Goal: Information Seeking & Learning: Learn about a topic

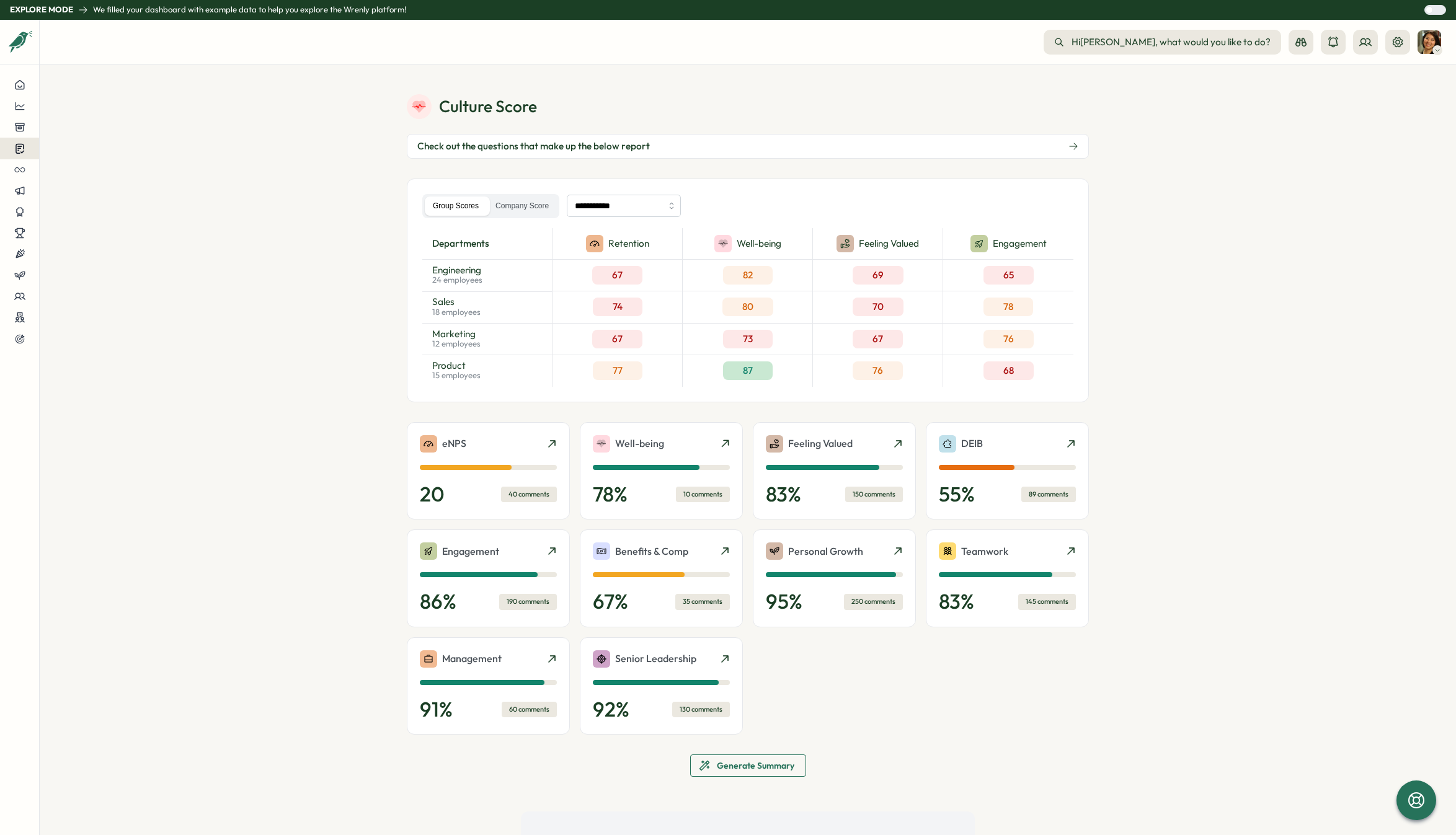
click at [22, 153] on icon at bounding box center [19, 149] width 8 height 9
click at [211, 109] on section "**********" at bounding box center [748, 450] width 1416 height 771
click at [1437, 46] on icon at bounding box center [1437, 49] width 6 height 10
click at [1282, 117] on section "**********" at bounding box center [748, 450] width 1416 height 771
click at [374, 466] on section "**********" at bounding box center [748, 450] width 1416 height 771
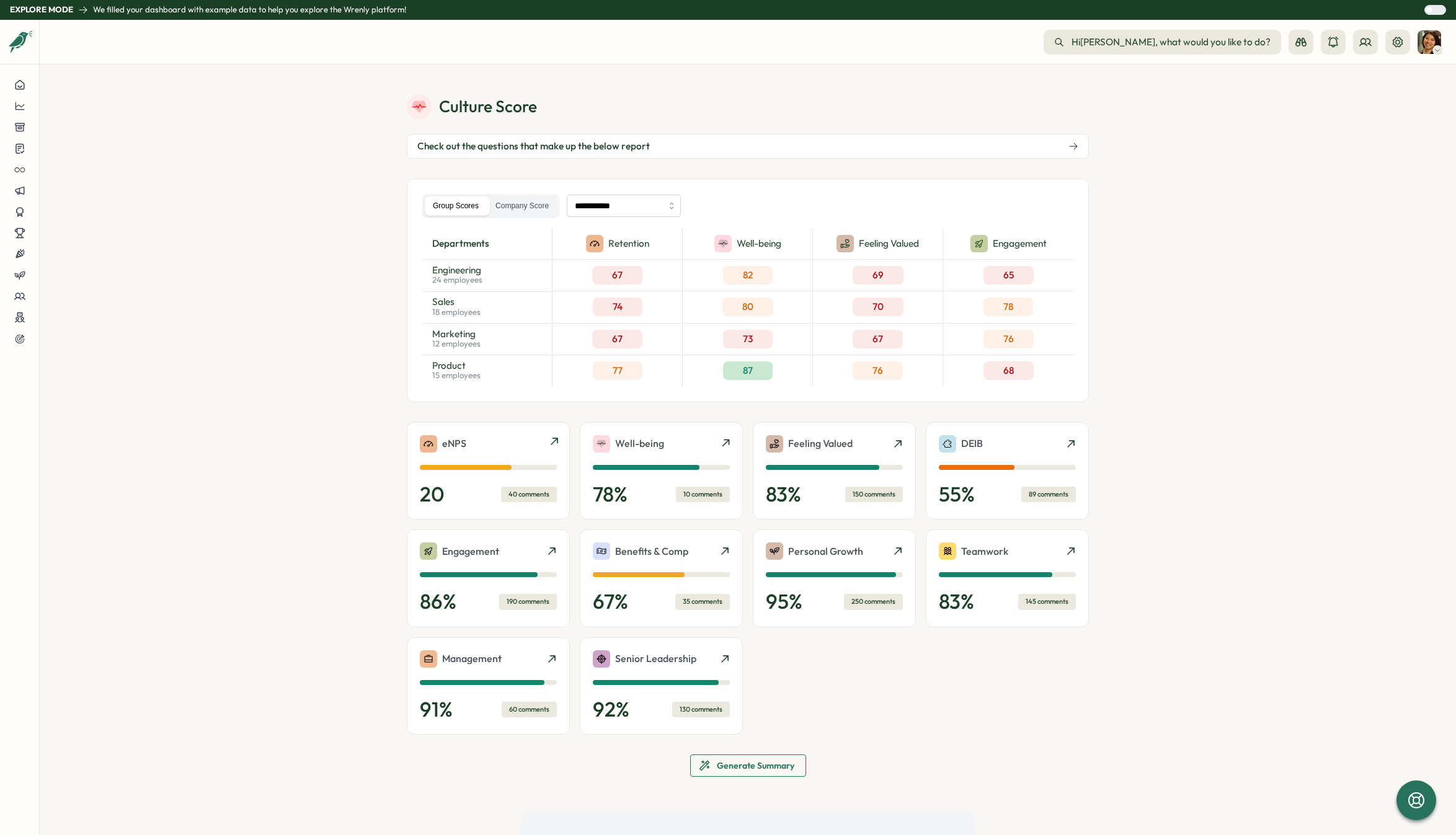
click at [521, 499] on div "40 comments" at bounding box center [529, 494] width 56 height 16
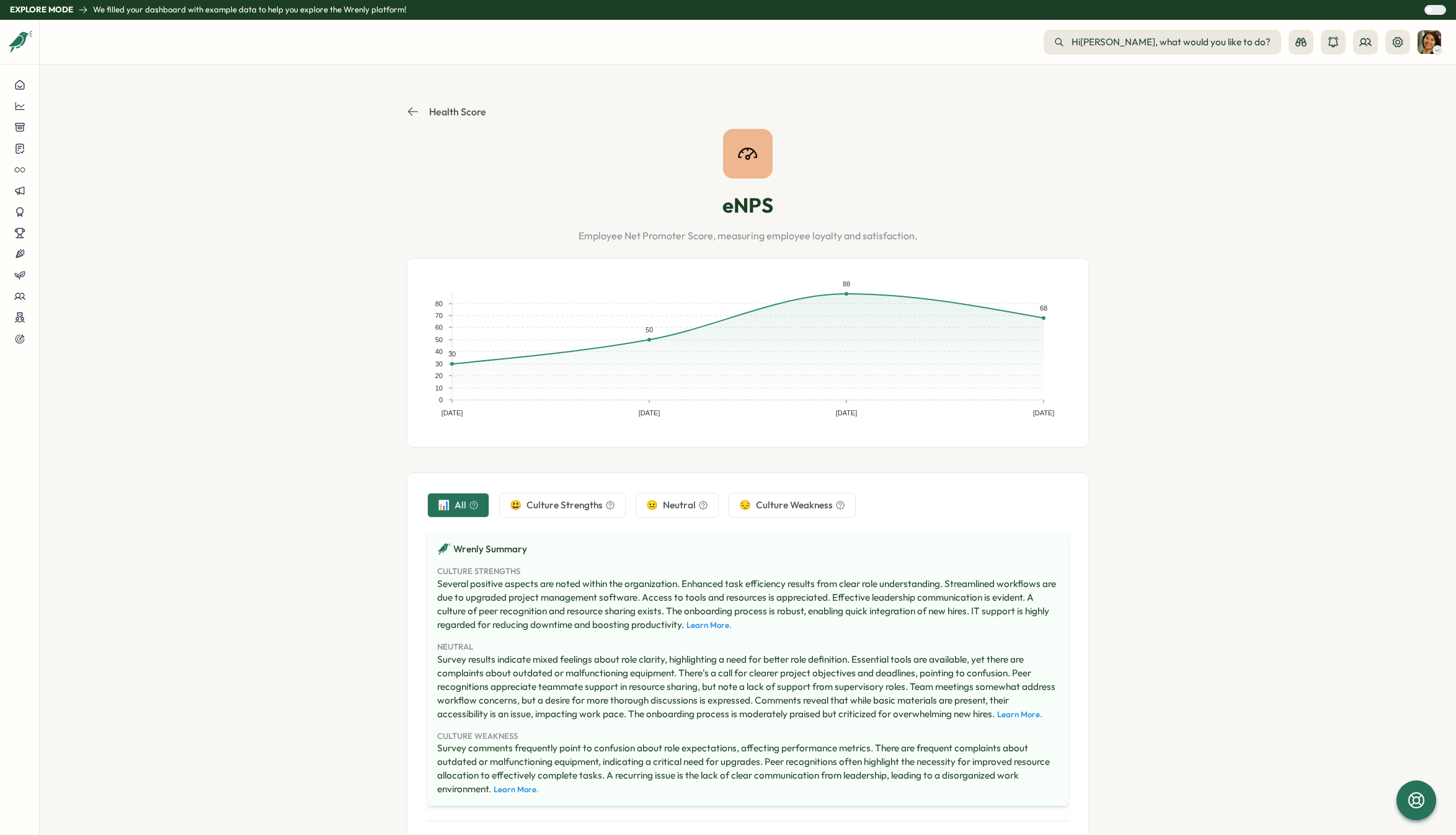
click at [550, 502] on span "Culture Strengths" at bounding box center [564, 505] width 76 height 13
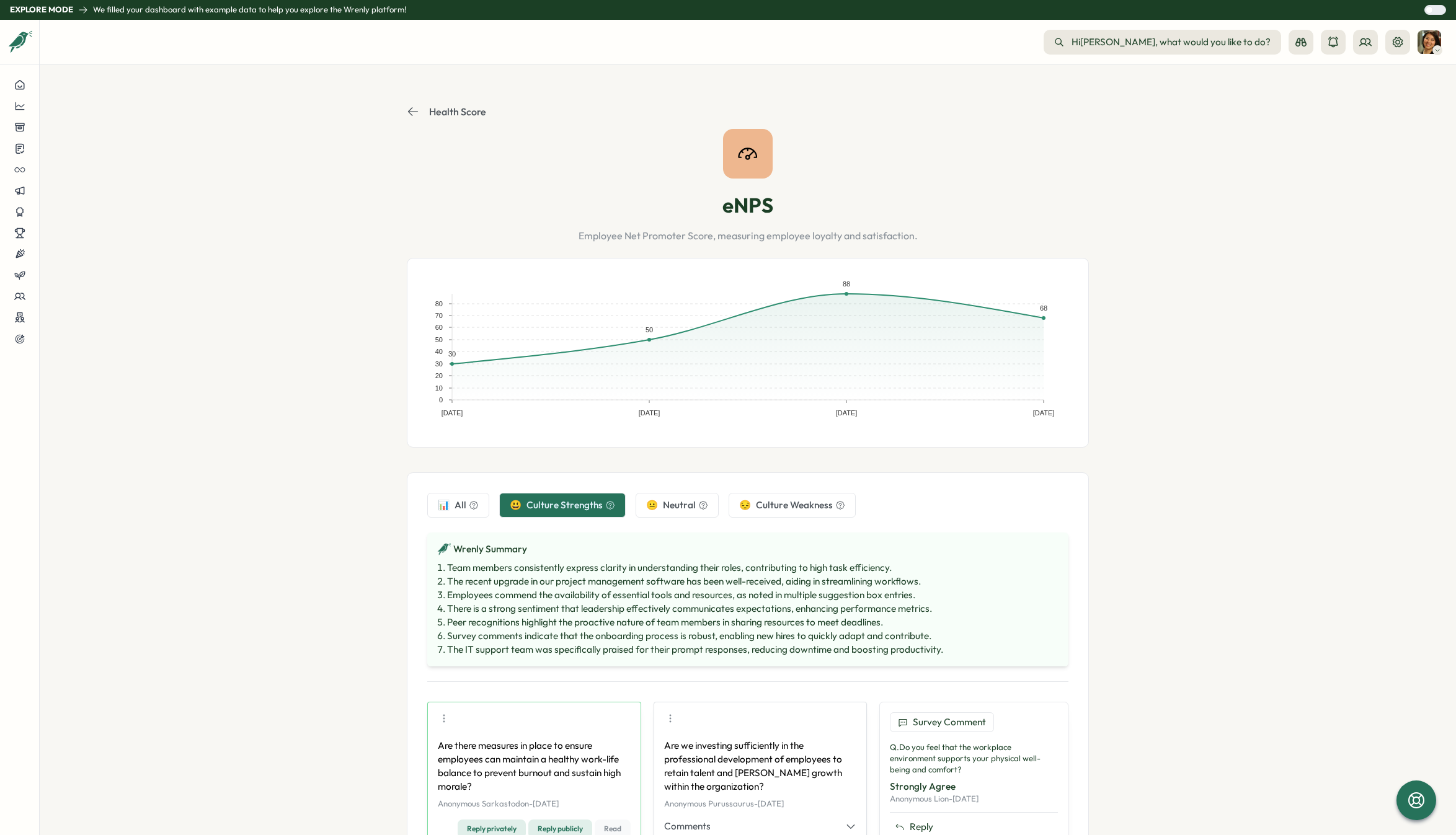
click at [673, 501] on span "Neutral" at bounding box center [679, 505] width 33 height 13
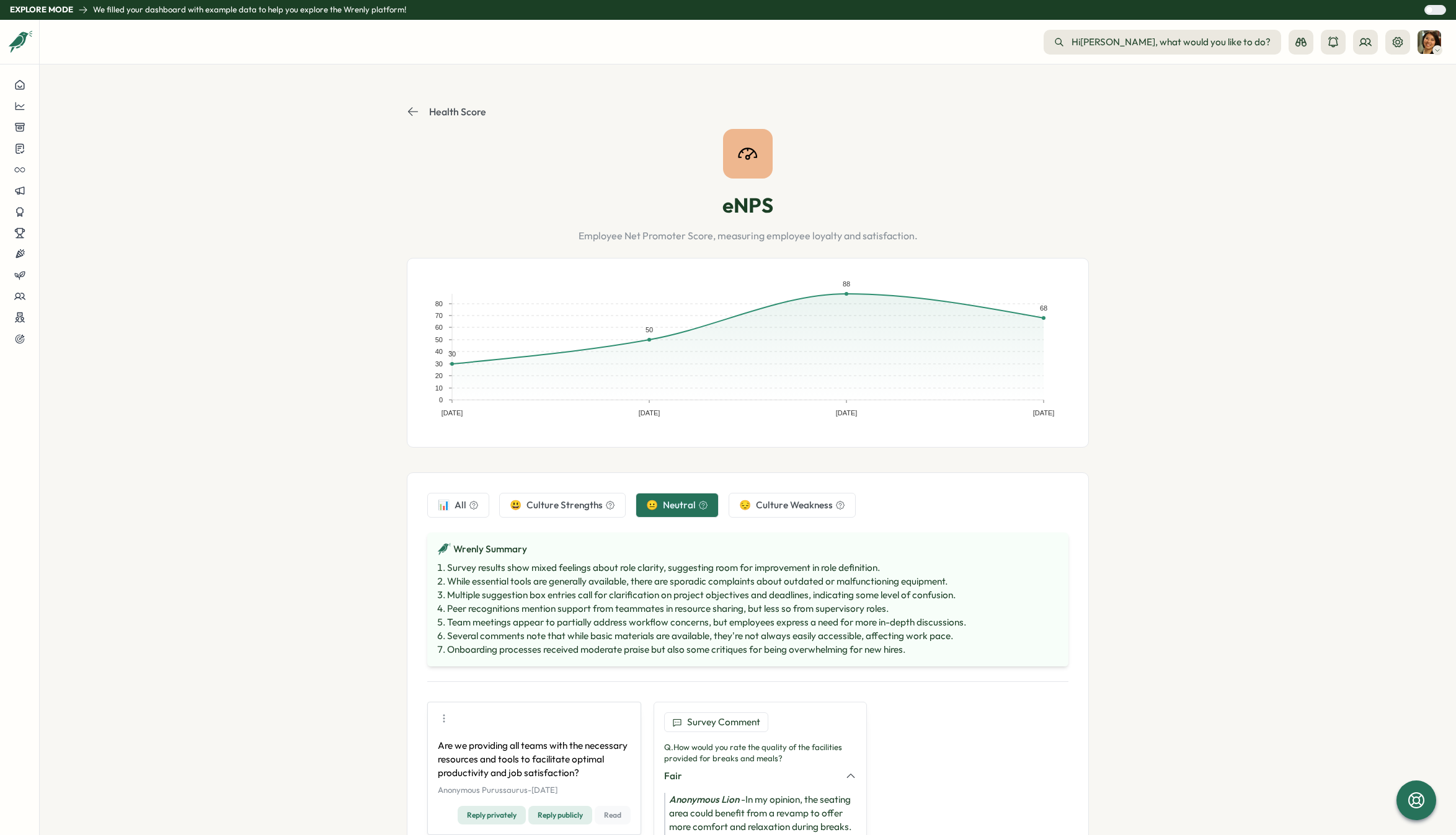
click at [777, 507] on span "Culture Weakness" at bounding box center [794, 505] width 77 height 13
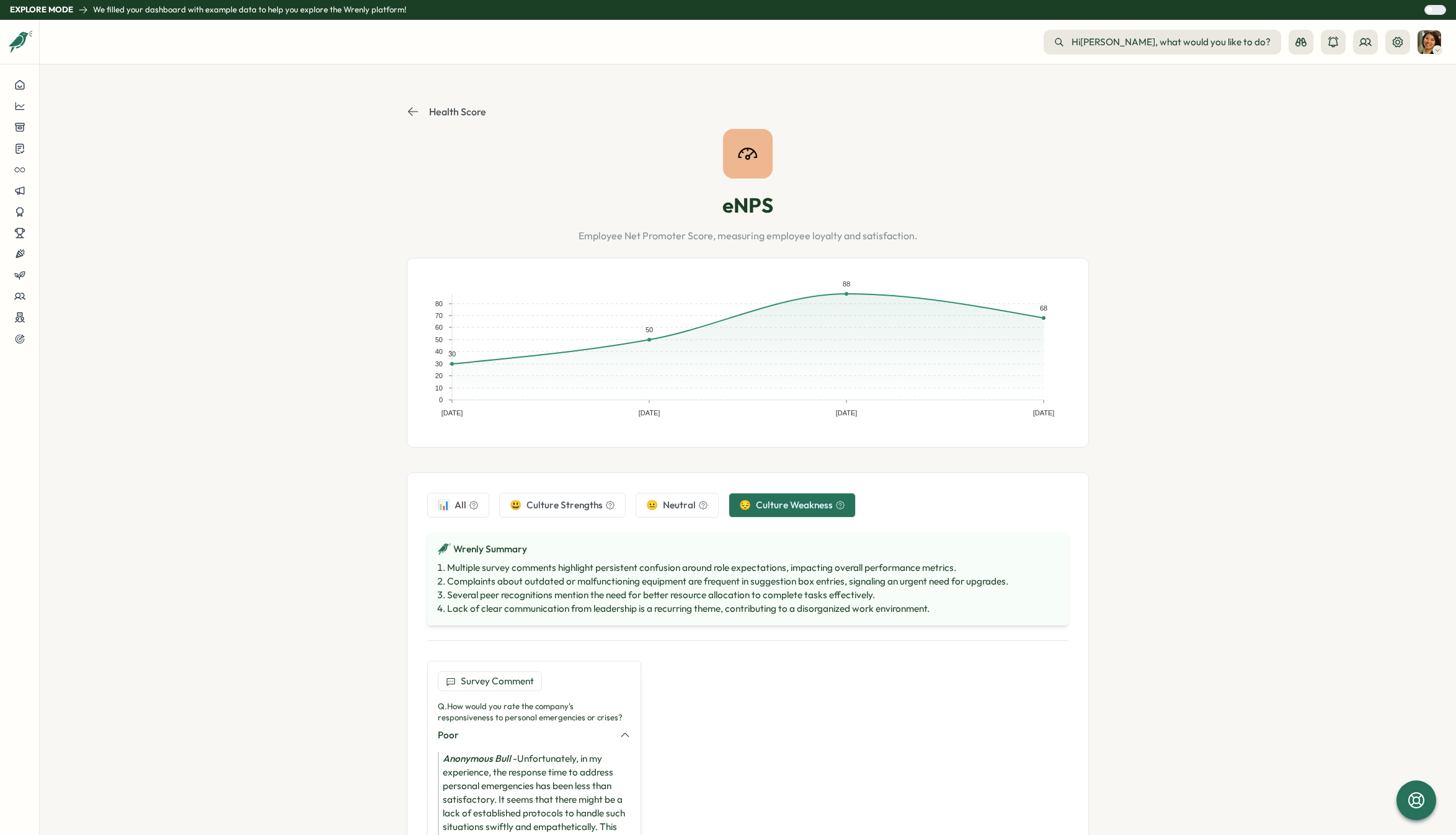
scroll to position [151, 0]
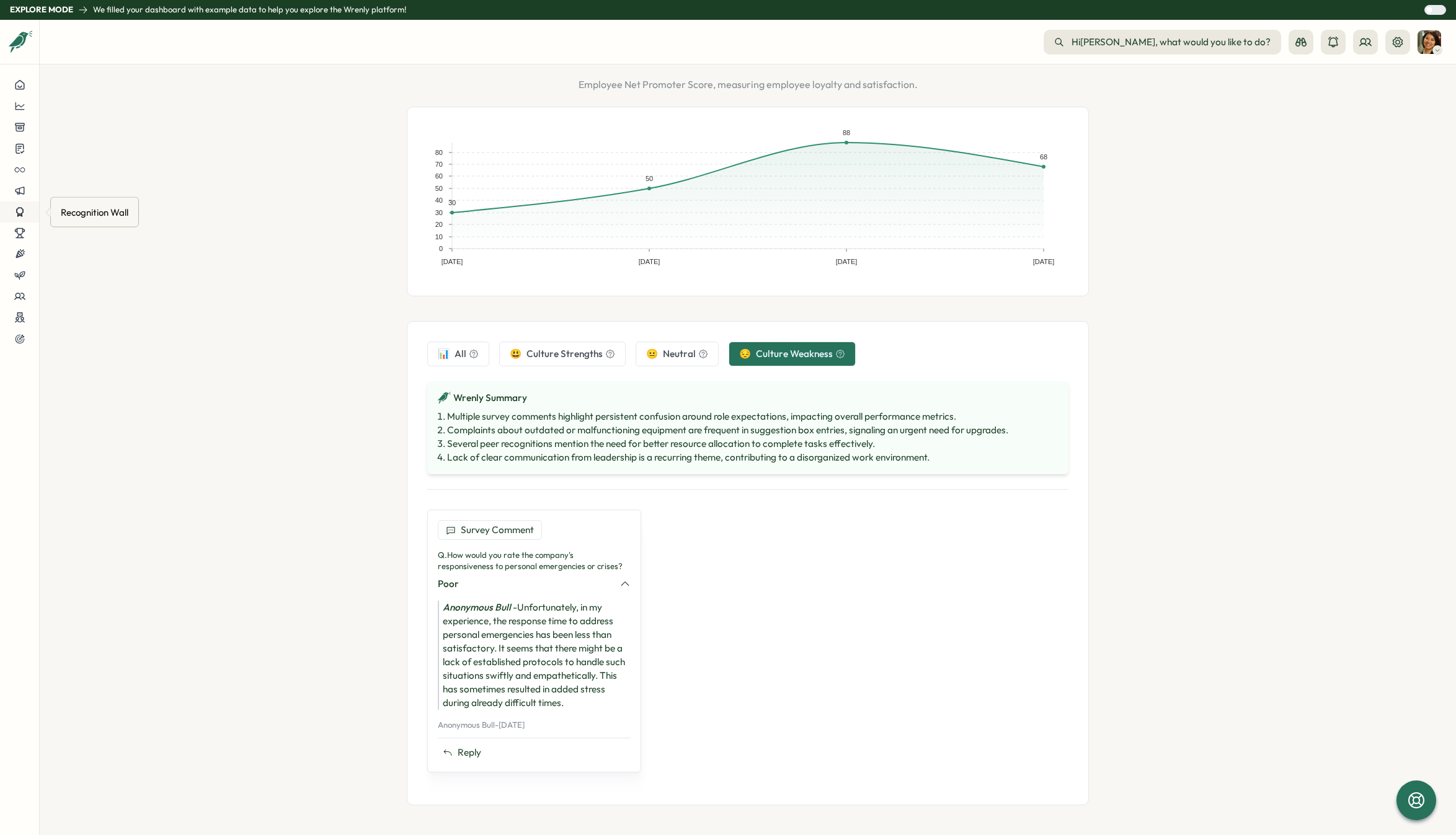
click at [12, 207] on div at bounding box center [19, 212] width 19 height 11
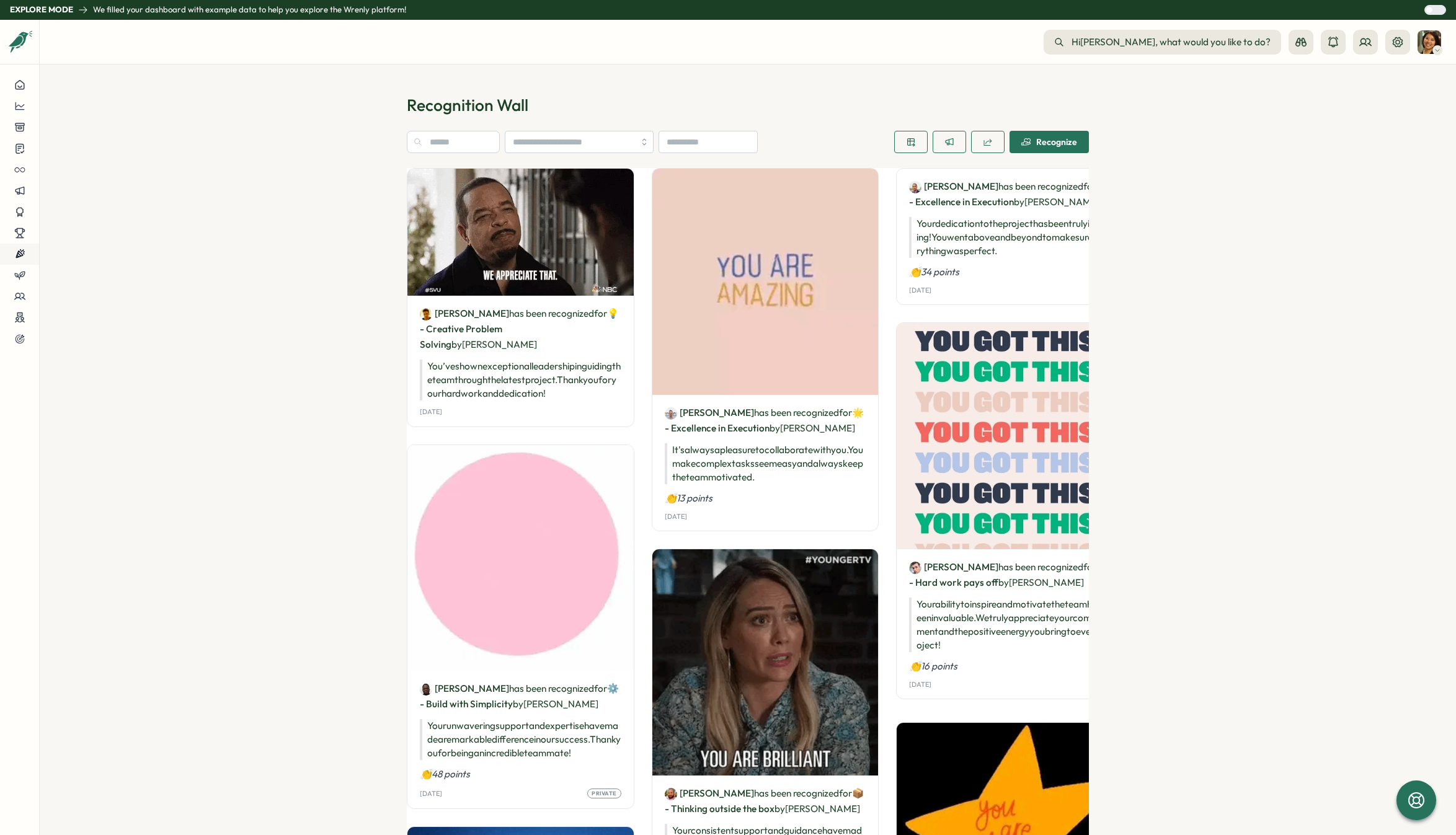
click at [25, 260] on button at bounding box center [19, 254] width 39 height 21
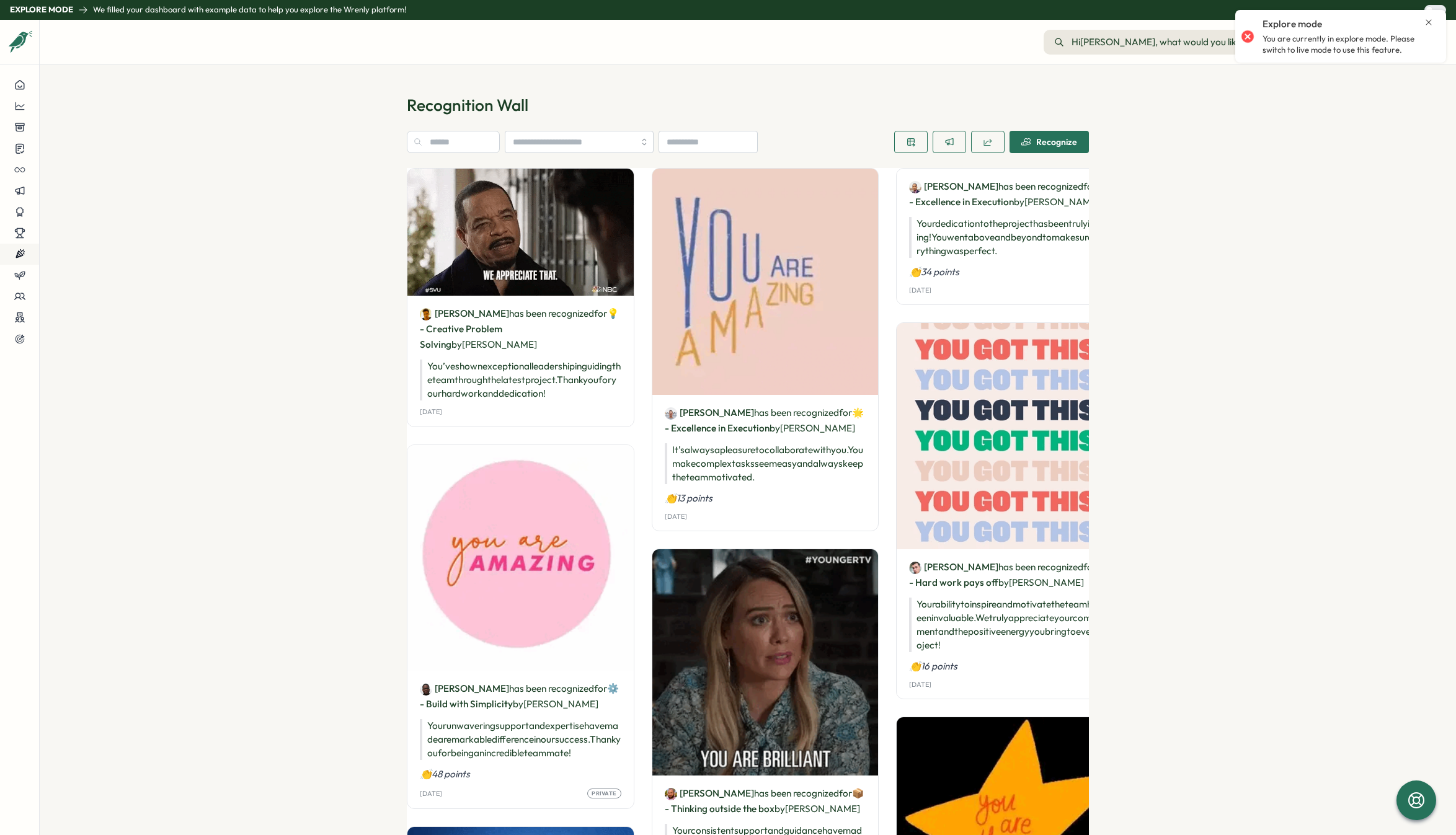
click at [19, 258] on icon at bounding box center [19, 254] width 11 height 11
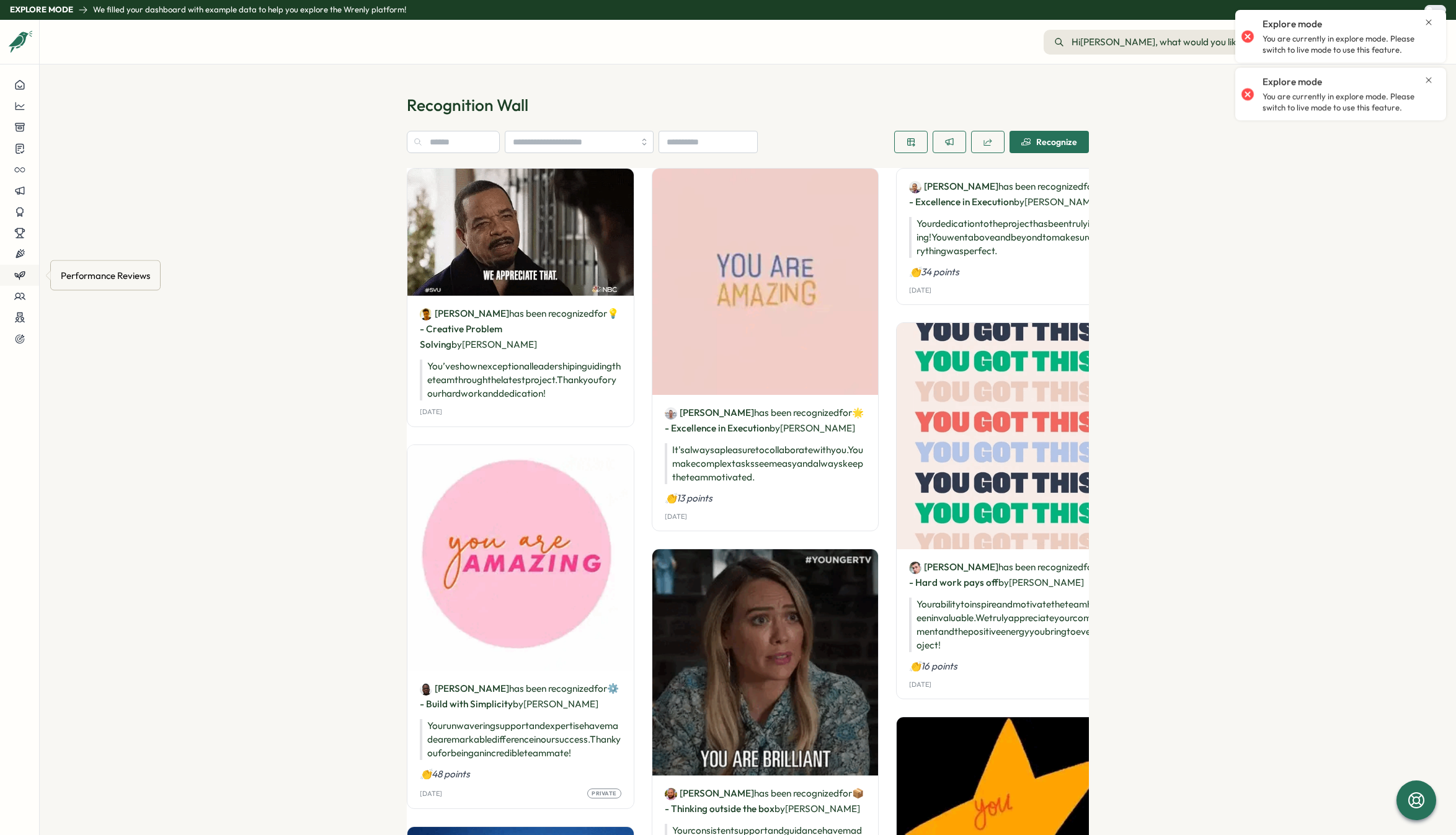
click at [20, 284] on button at bounding box center [19, 275] width 39 height 21
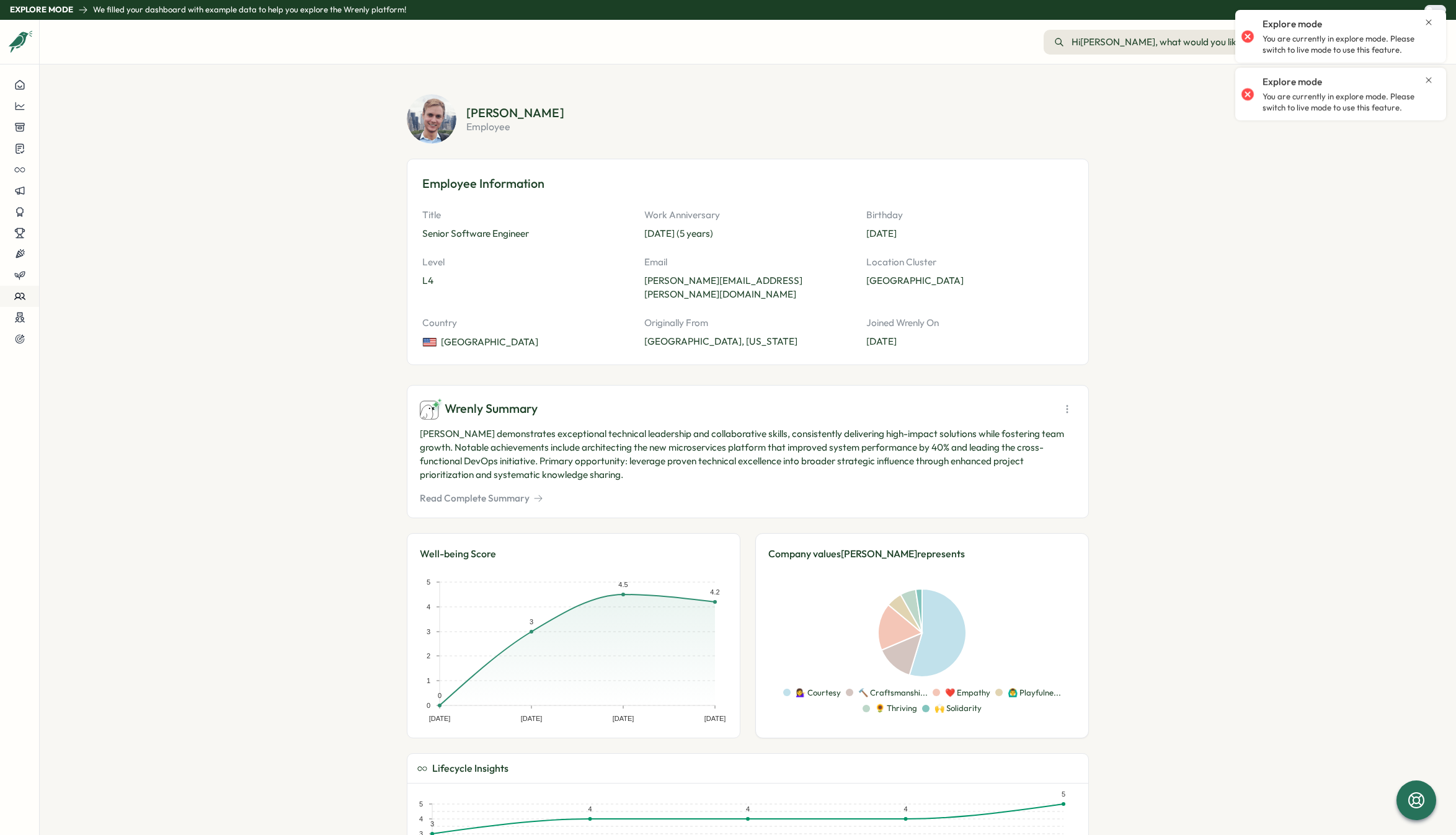
click at [20, 298] on icon at bounding box center [19, 296] width 11 height 11
click at [242, 308] on section "[PERSON_NAME] employee Employee Information Title Senior Software Engineer Work…" at bounding box center [748, 450] width 1416 height 771
click at [26, 345] on button at bounding box center [19, 339] width 39 height 21
click at [22, 192] on icon at bounding box center [19, 191] width 11 height 11
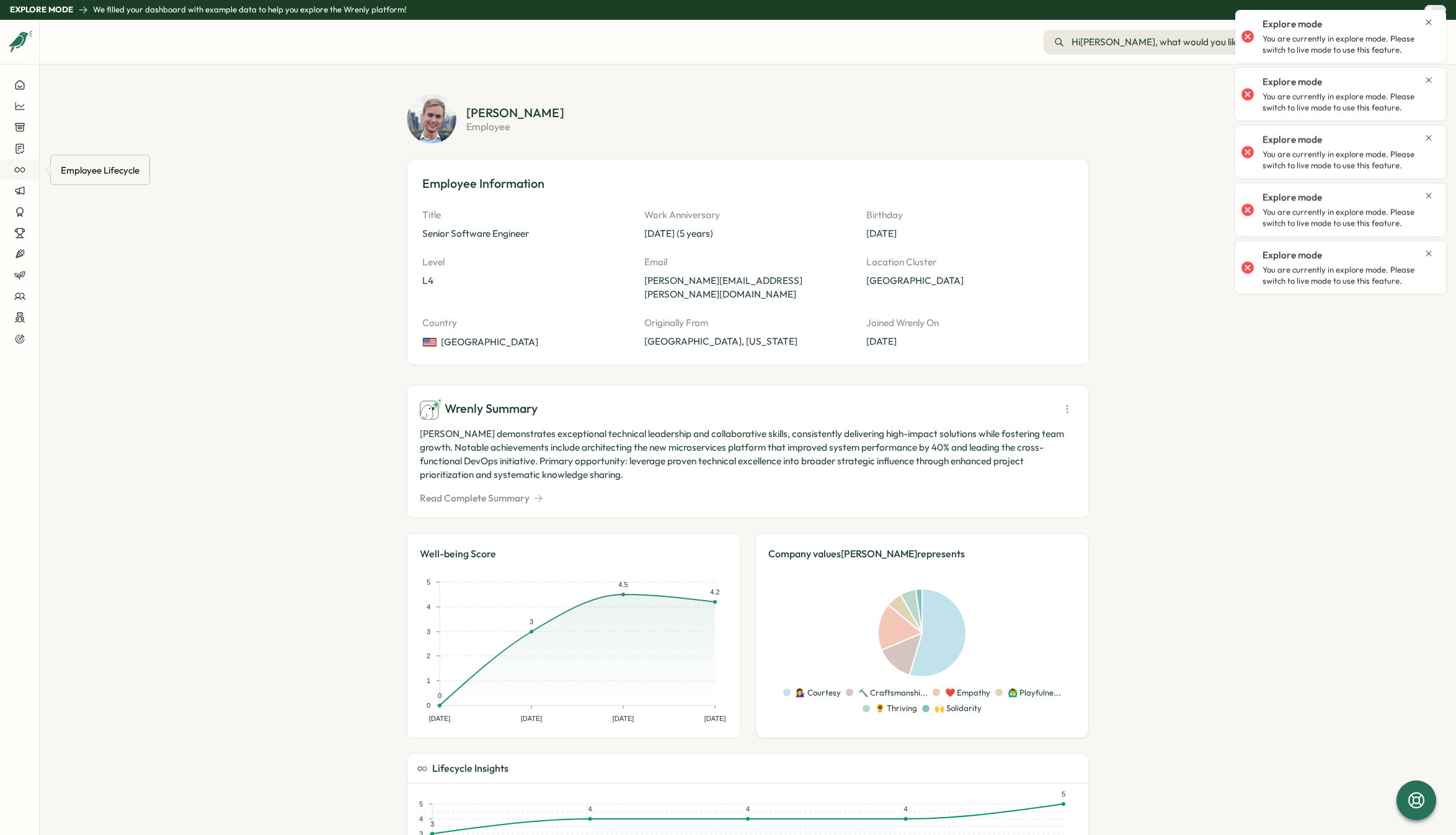
click at [21, 169] on icon at bounding box center [19, 169] width 11 height 11
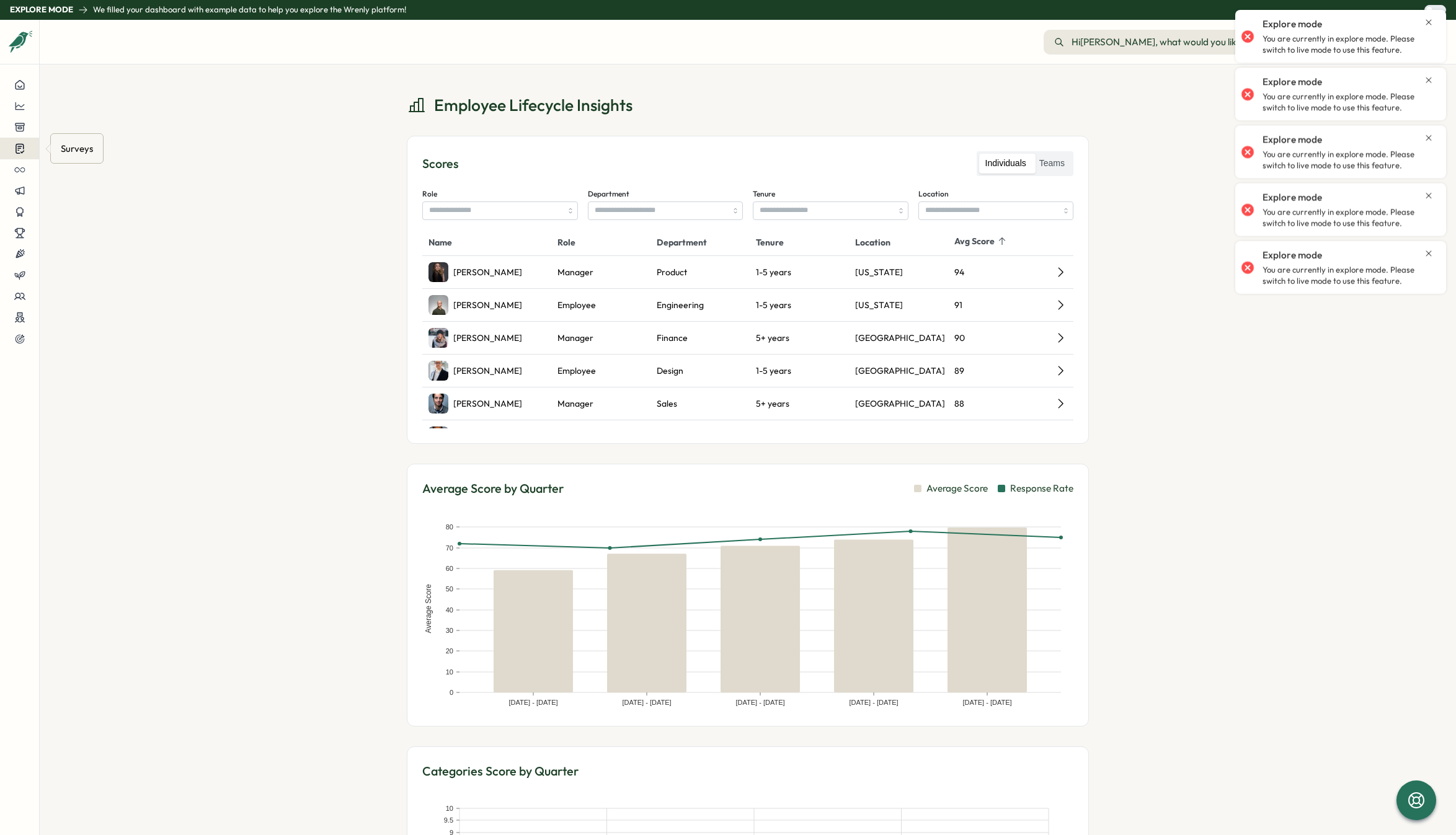
click at [22, 146] on icon at bounding box center [19, 148] width 11 height 12
click at [22, 113] on button at bounding box center [19, 106] width 39 height 21
click at [18, 70] on aside at bounding box center [19, 427] width 40 height 815
click at [527, 275] on div "[PERSON_NAME]" at bounding box center [487, 272] width 117 height 20
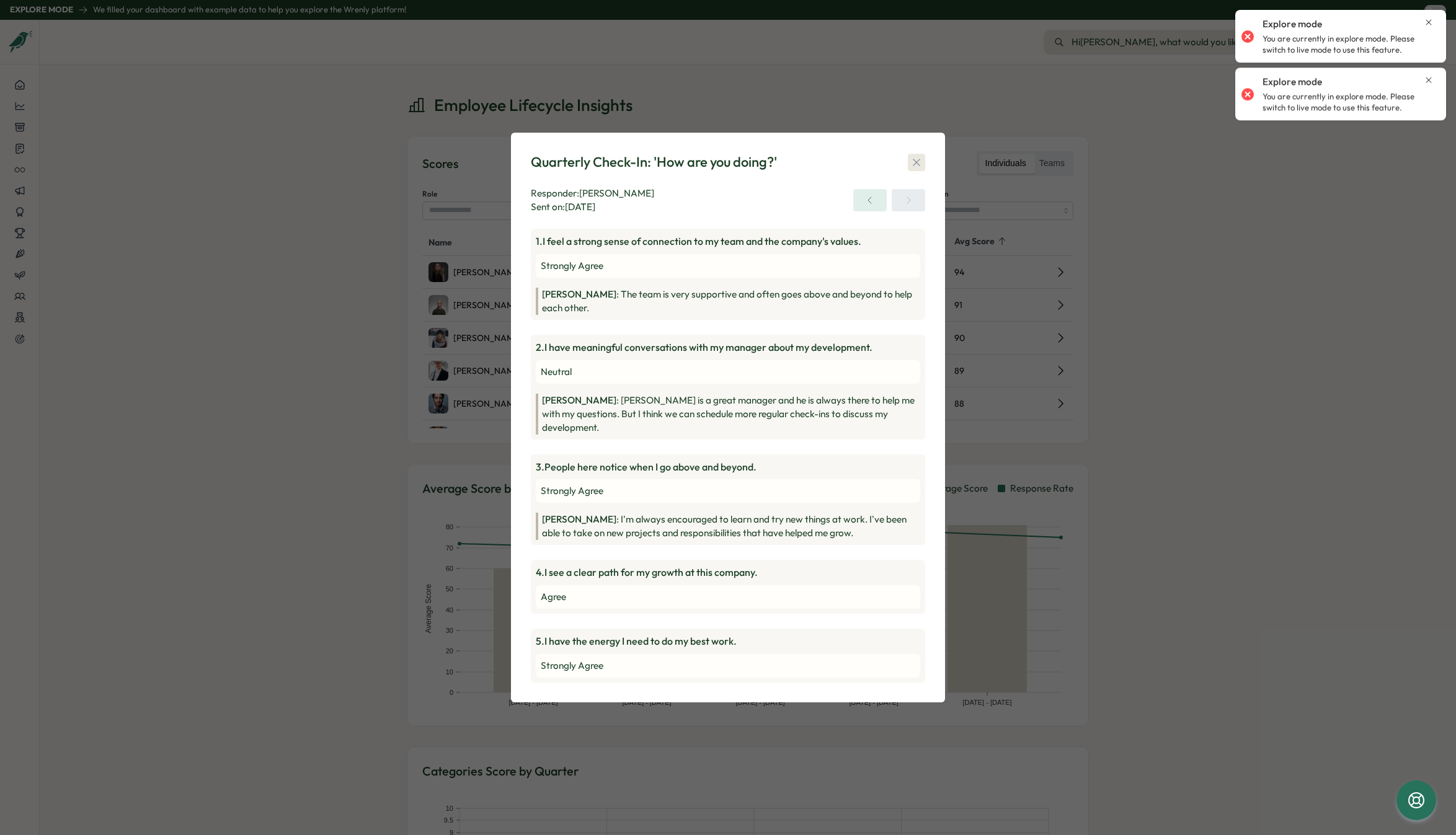
click at [919, 168] on icon "button" at bounding box center [916, 162] width 13 height 13
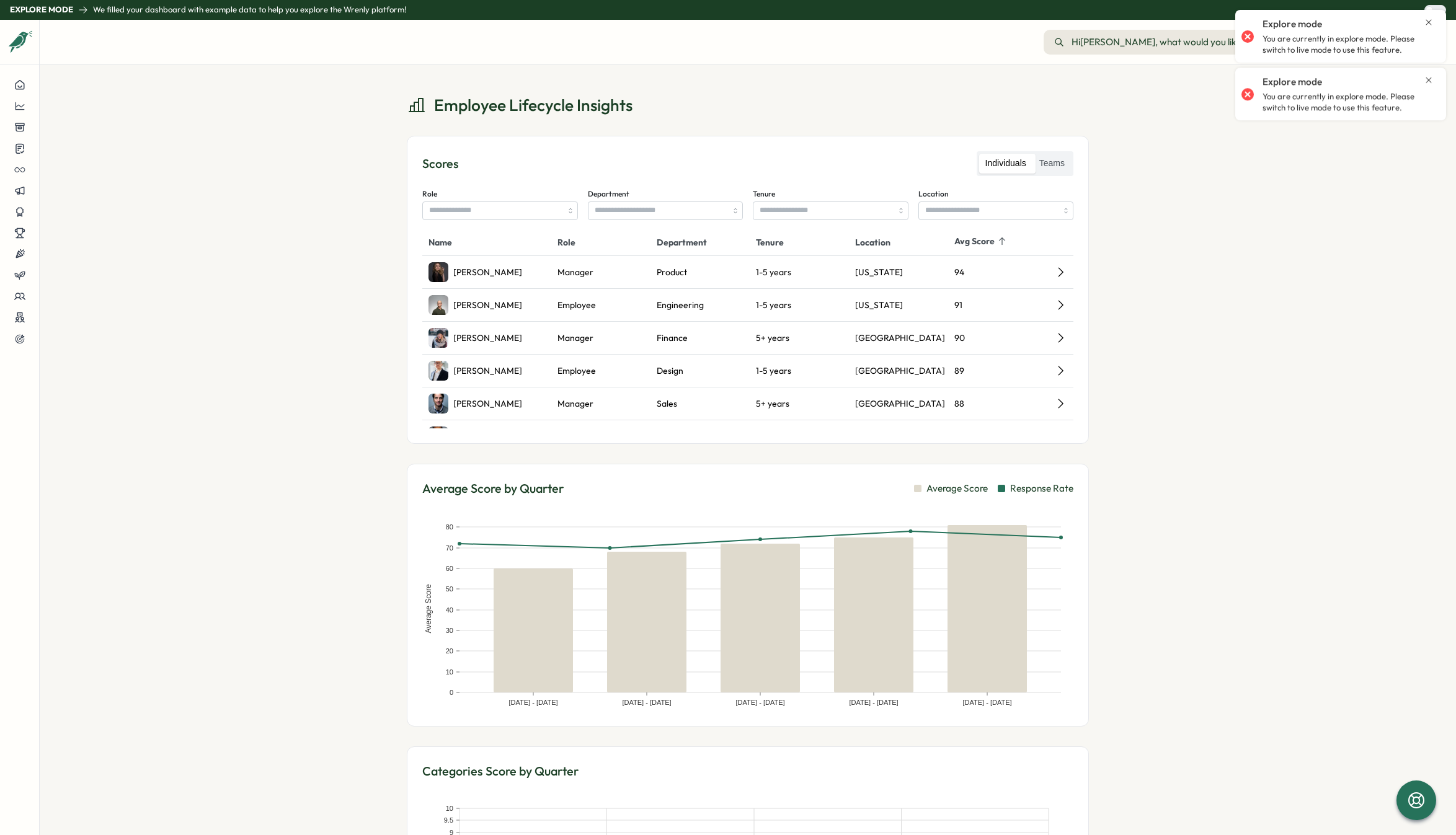
click at [349, 324] on div "Employee Lifecycle Insights Scores Individuals Teams Role Department Tenure Loc…" at bounding box center [748, 450] width 1416 height 771
click at [1136, 32] on button "Hi [PERSON_NAME] , what would you like to do? What would you like to do?" at bounding box center [1162, 42] width 237 height 25
click at [1164, 94] on div "Employee Lifecycle Insights Scores Individuals Teams Role Department Tenure Loc…" at bounding box center [748, 450] width 1416 height 771
click at [21, 43] on icon "Expand sidebar" at bounding box center [19, 42] width 13 height 13
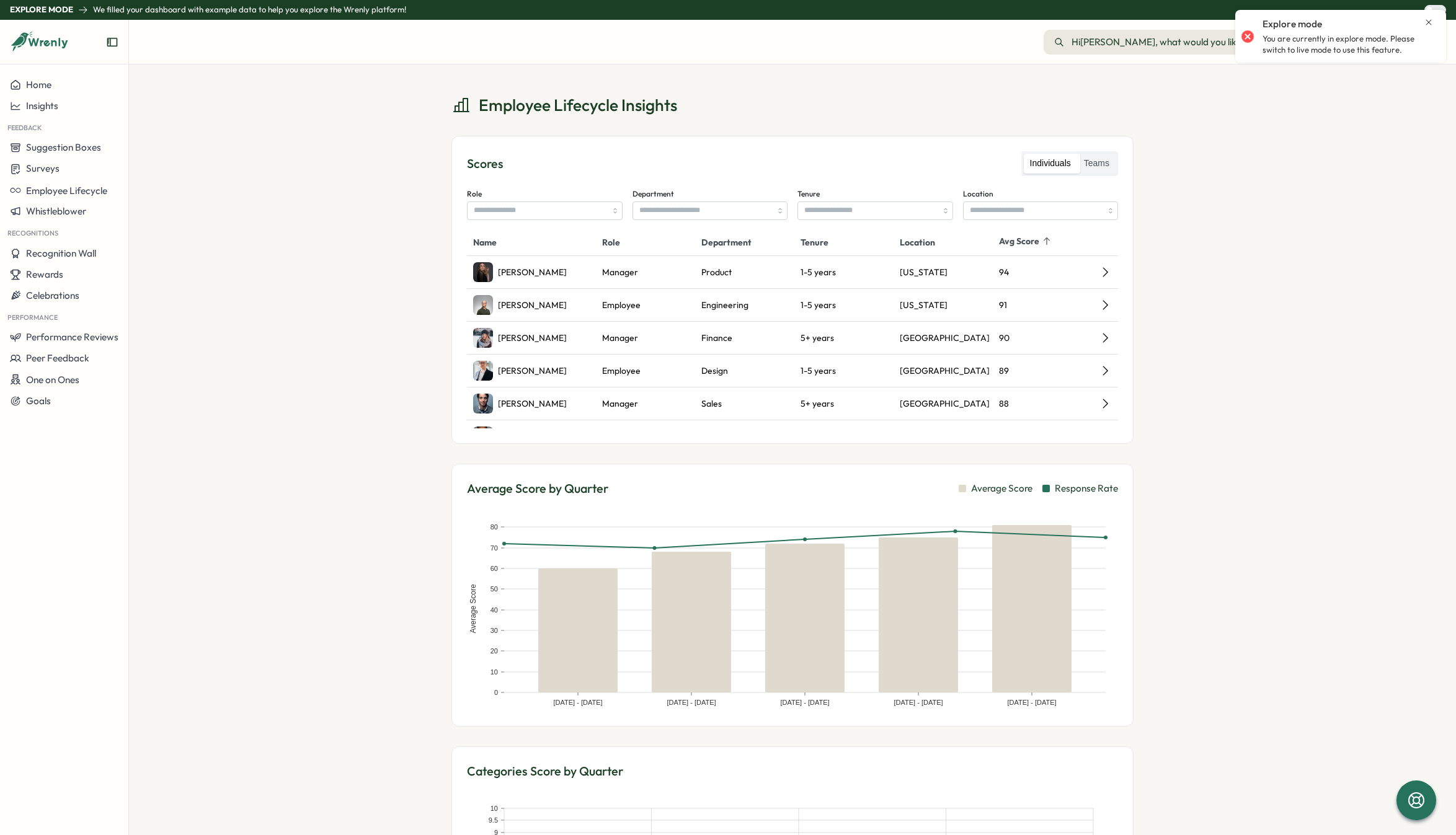
click at [103, 41] on div at bounding box center [64, 47] width 128 height 34
click at [109, 41] on icon "Expand sidebar" at bounding box center [112, 42] width 13 height 13
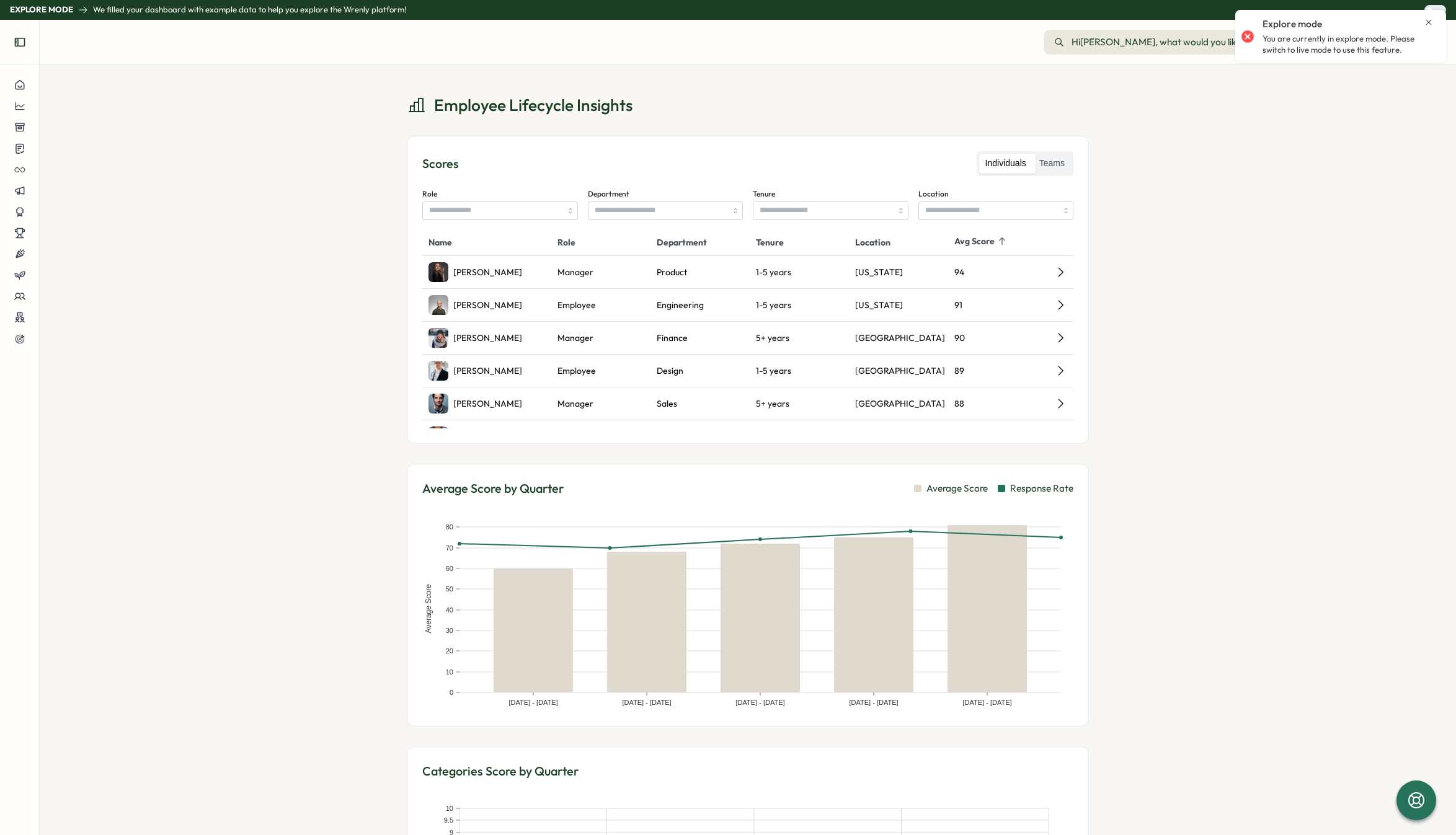
click at [9, 41] on button "Expand sidebar" at bounding box center [19, 42] width 25 height 25
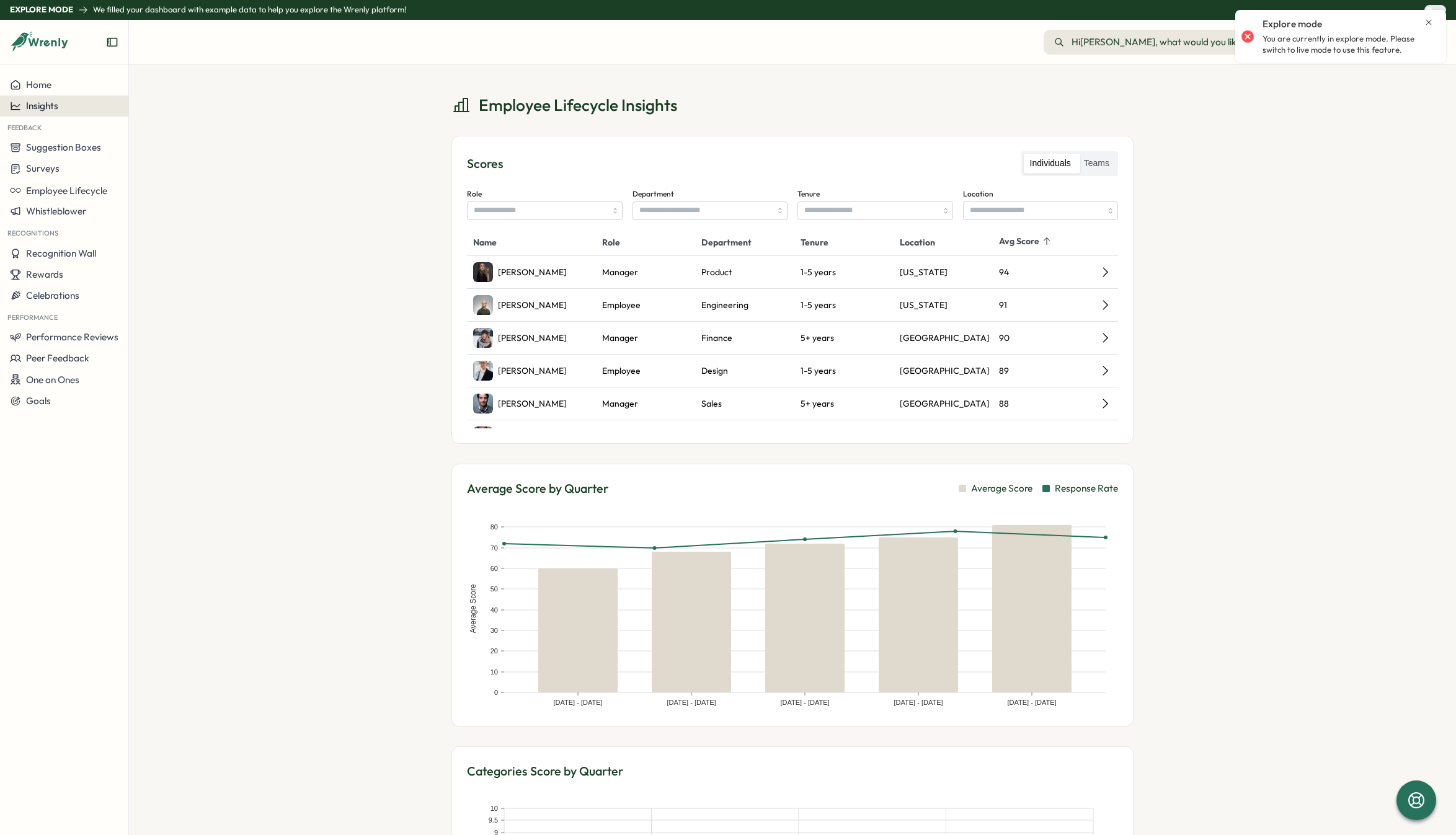
click at [45, 110] on span "Insights" at bounding box center [42, 105] width 32 height 12
click at [167, 107] on div "Recognitions" at bounding box center [176, 106] width 88 height 13
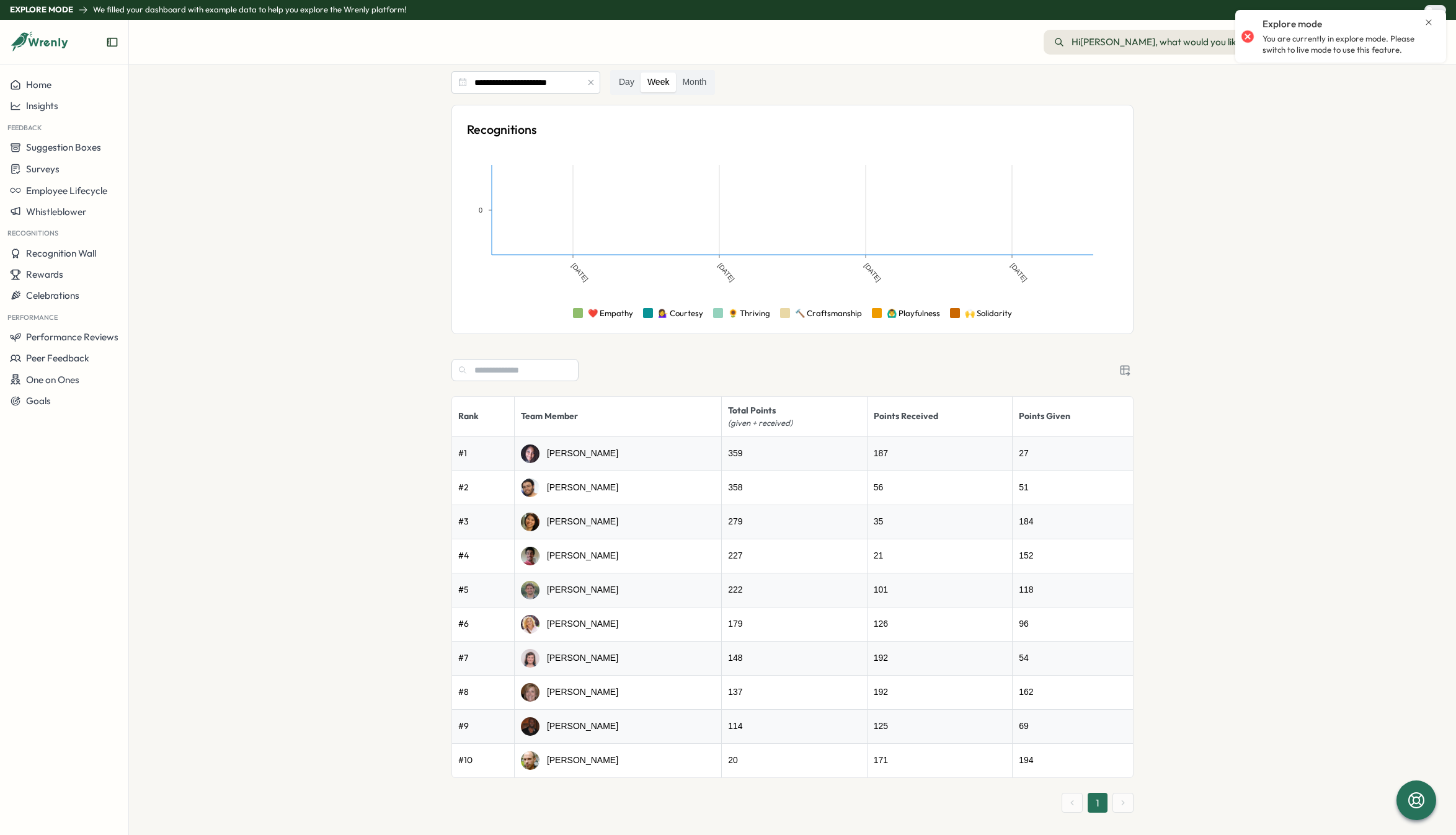
scroll to position [63, 0]
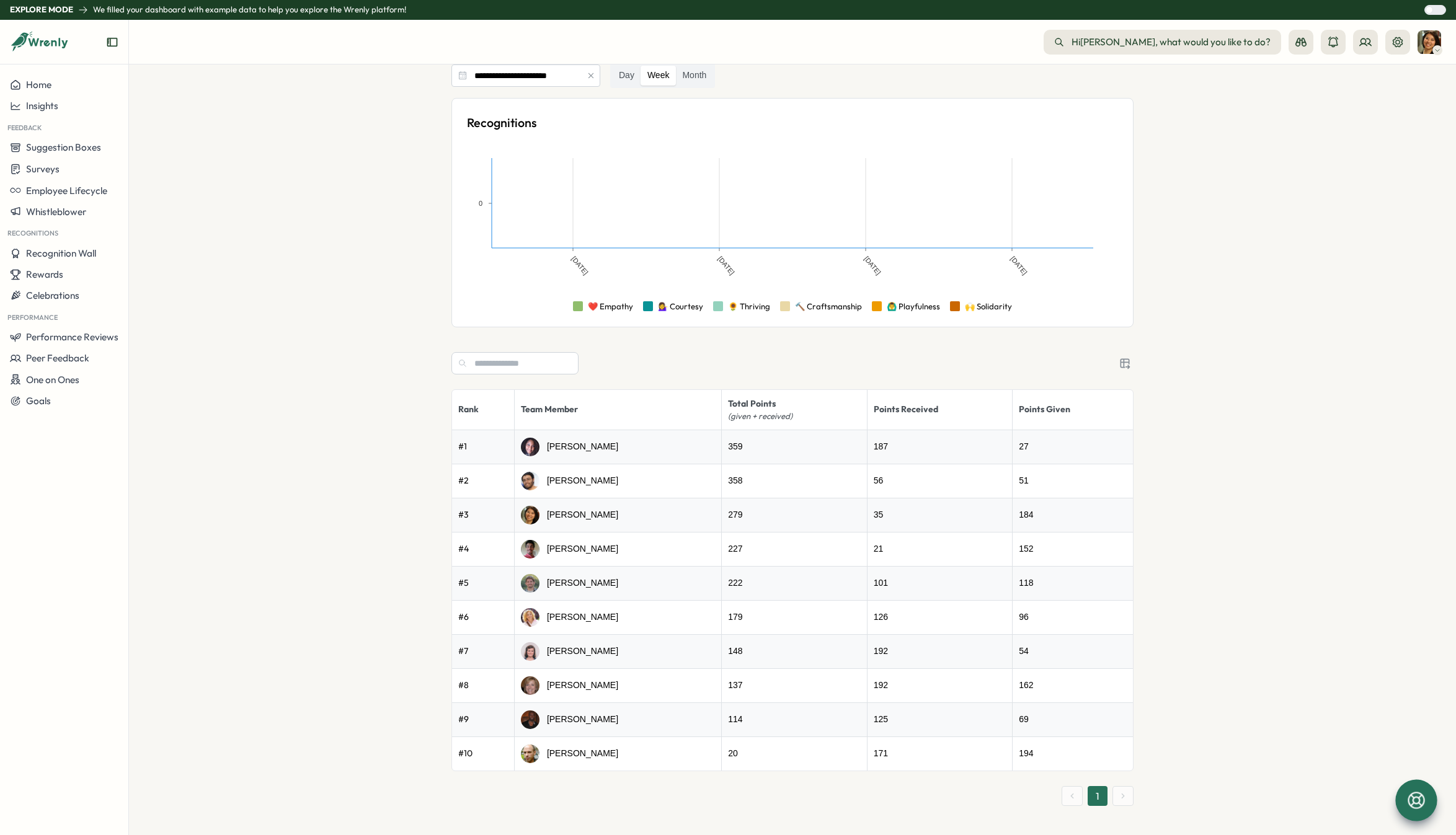
click at [1418, 811] on div at bounding box center [1416, 799] width 41 height 41
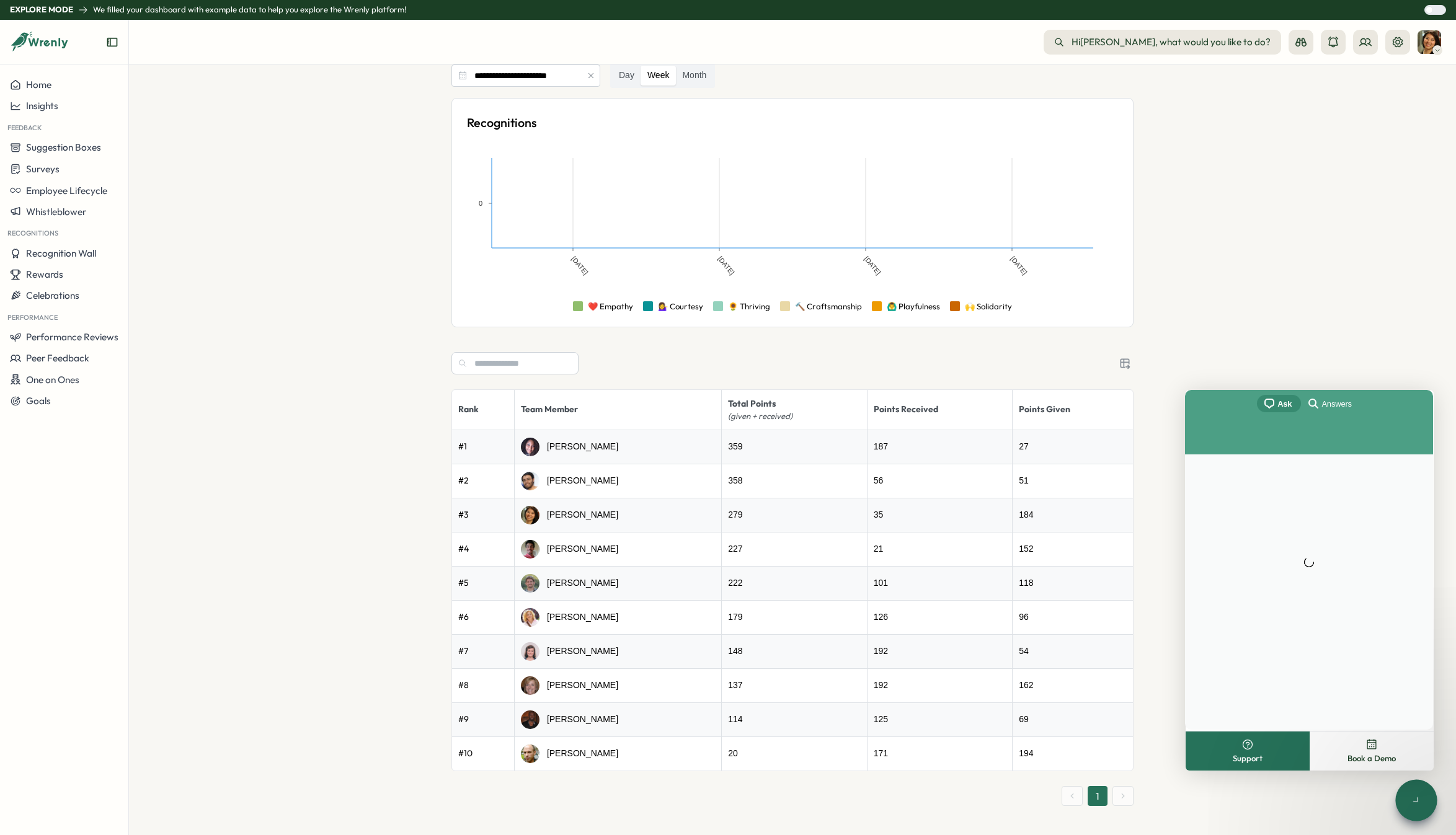
scroll to position [0, 0]
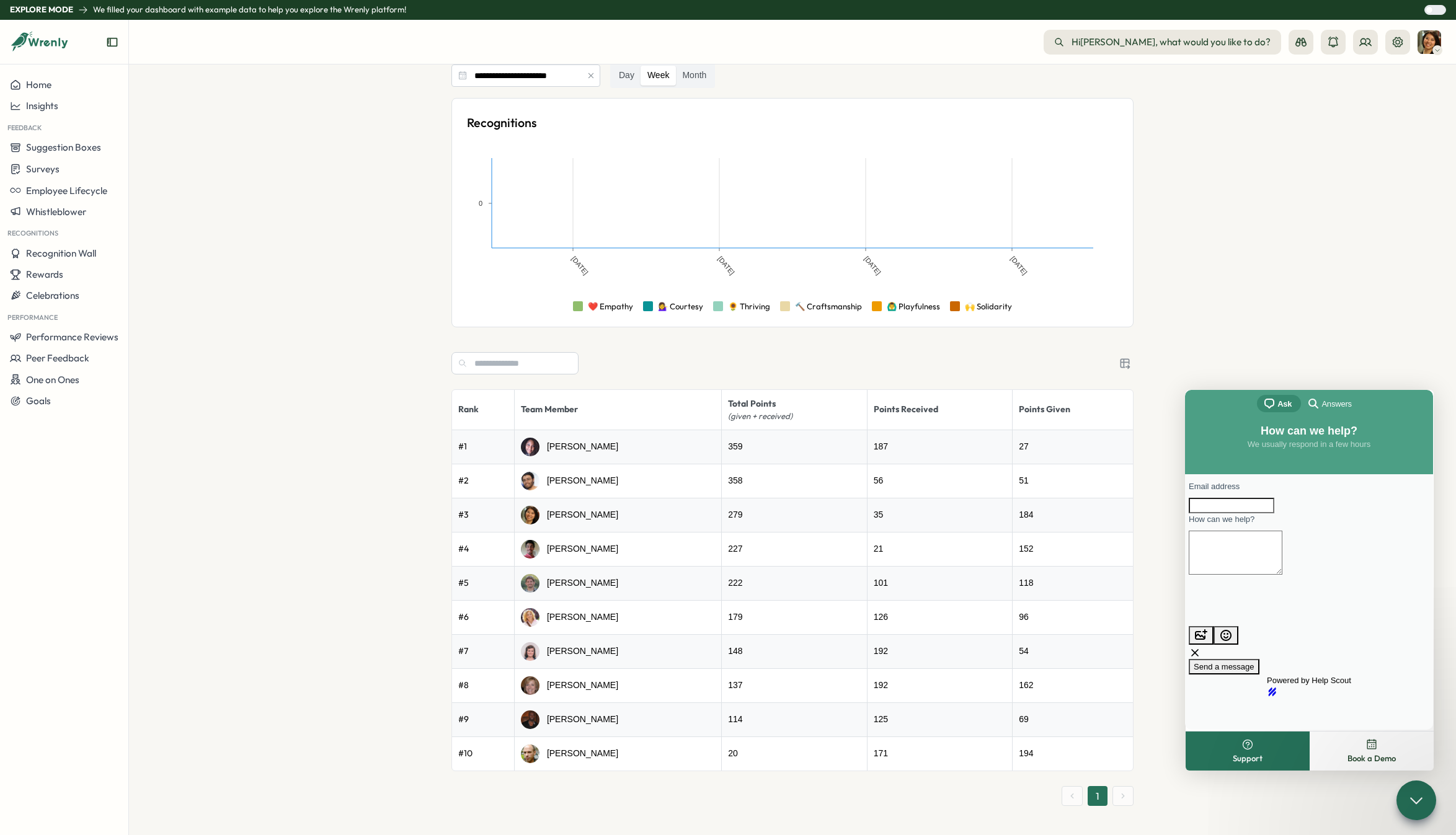
click at [237, 543] on section "**********" at bounding box center [792, 450] width 1326 height 771
